Goal: Find specific page/section: Find specific page/section

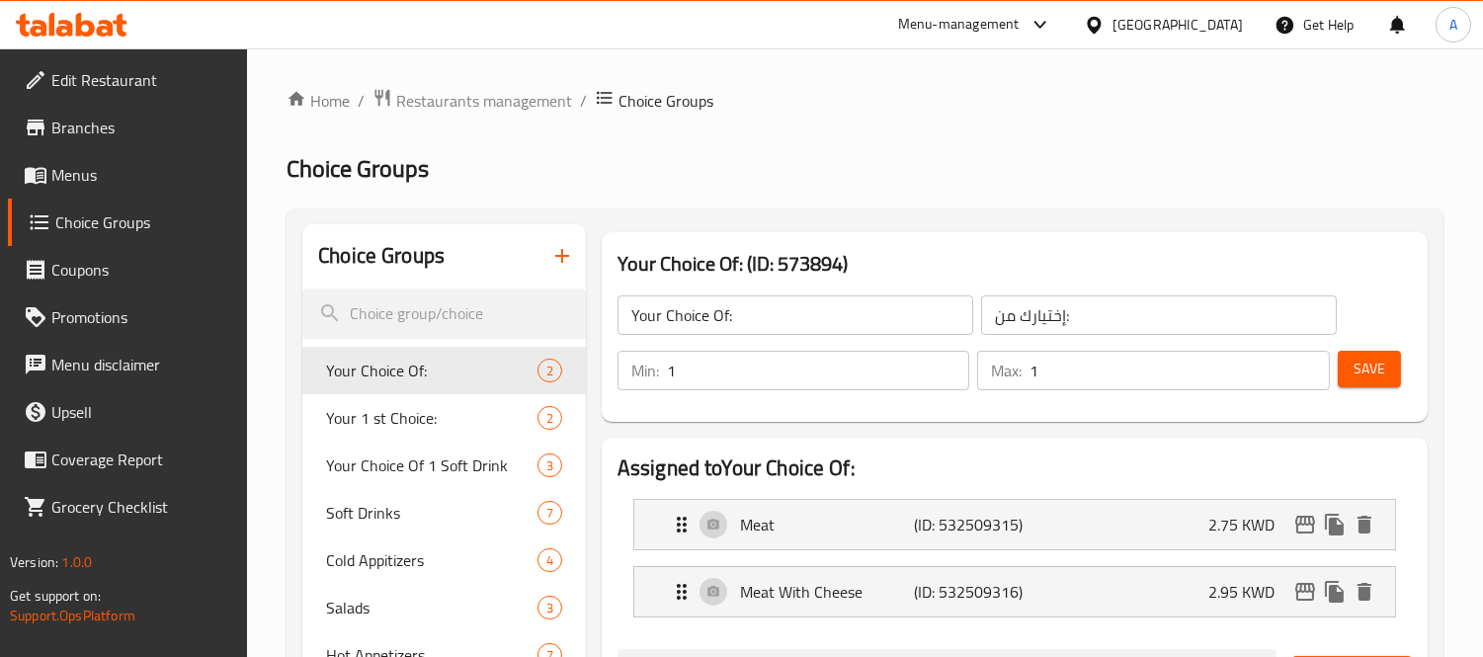
click at [105, 18] on icon at bounding box center [72, 25] width 112 height 24
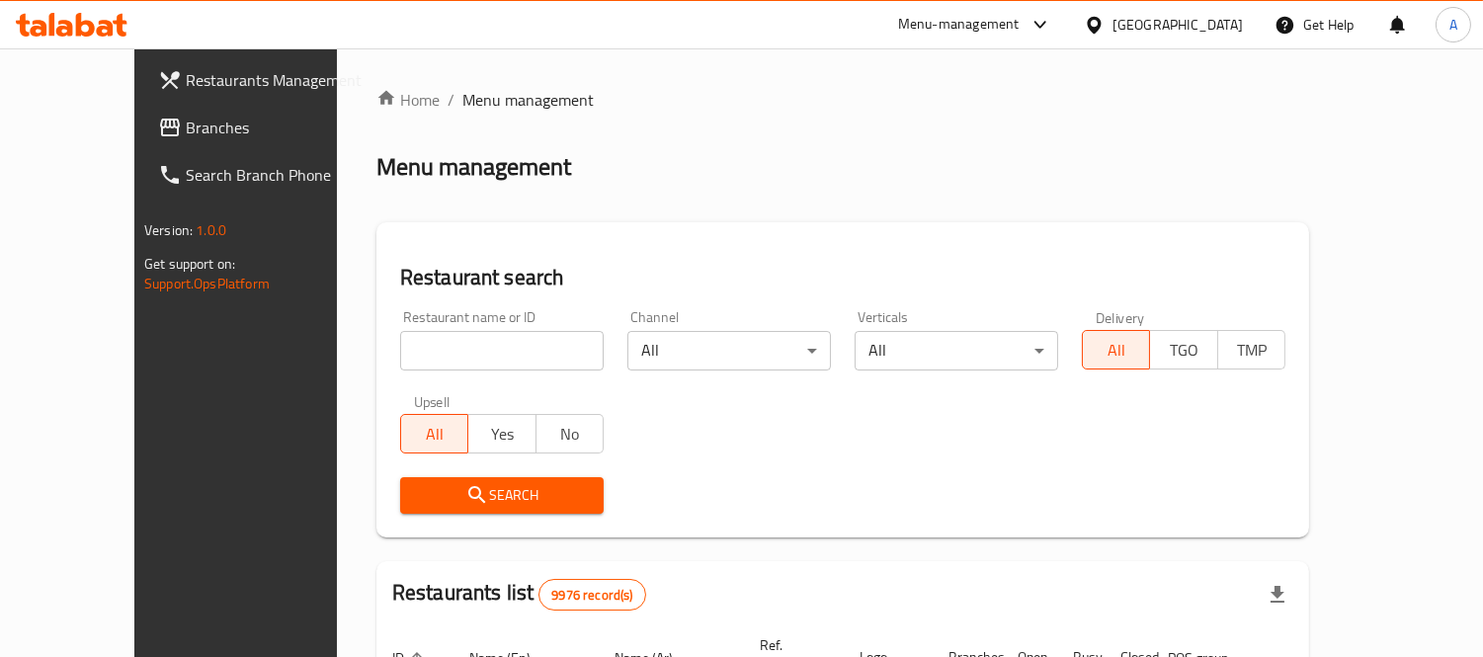
click at [1105, 33] on icon at bounding box center [1094, 25] width 21 height 21
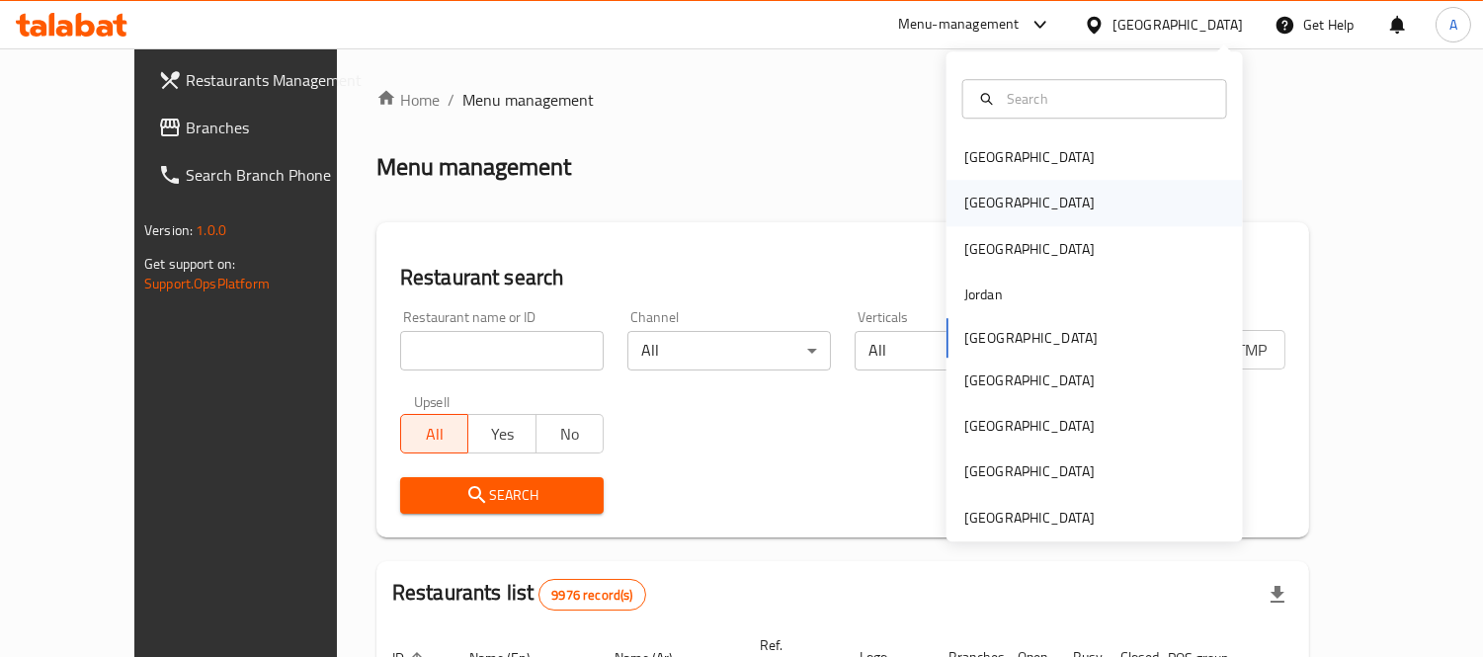
click at [1030, 204] on div "[GEOGRAPHIC_DATA]" at bounding box center [1094, 203] width 296 height 45
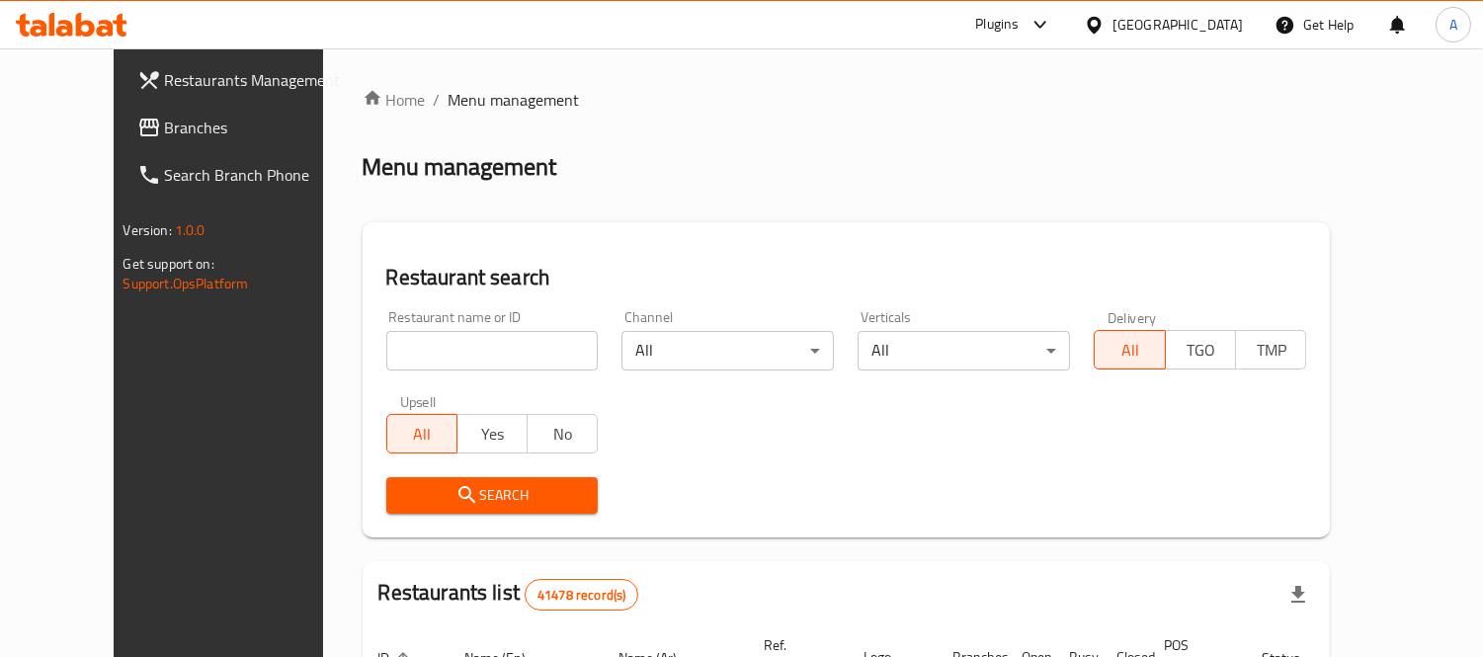
click at [131, 100] on link "Restaurants Management" at bounding box center [242, 79] width 240 height 47
